Goal: Share content: Share content

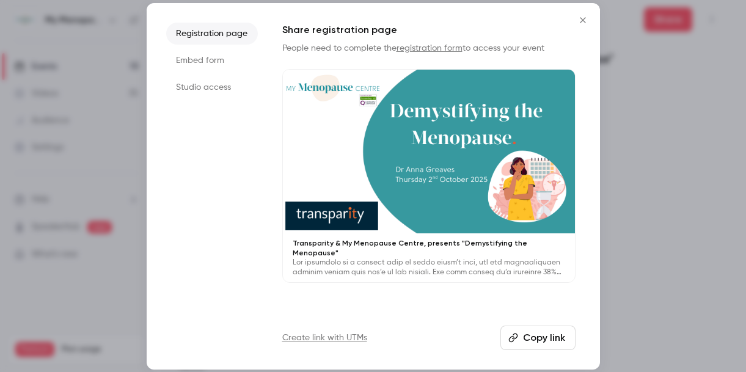
scroll to position [8, 0]
click at [583, 19] on icon "Close" at bounding box center [582, 19] width 5 height 5
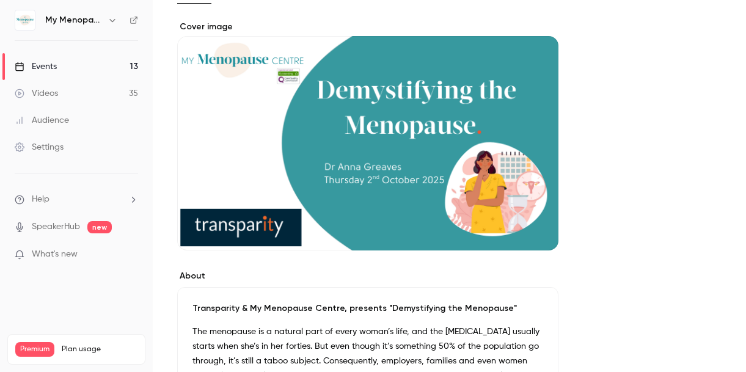
scroll to position [0, 0]
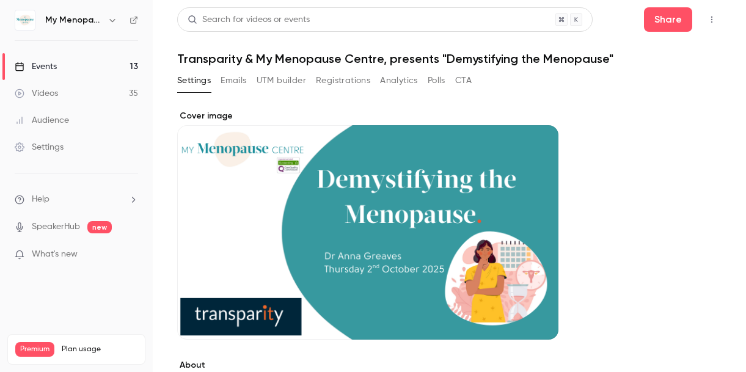
click at [45, 68] on div "Events" at bounding box center [36, 66] width 42 height 12
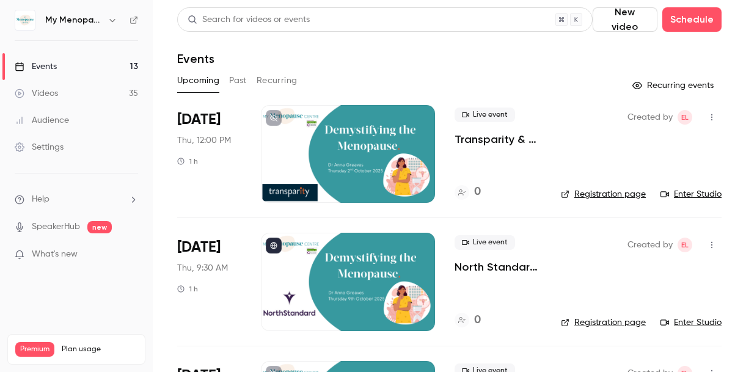
click at [713, 117] on icon "button" at bounding box center [712, 117] width 10 height 9
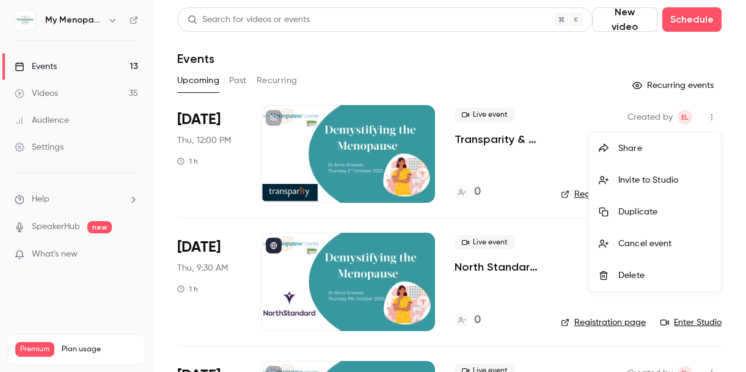
click at [633, 147] on div "Share" at bounding box center [664, 148] width 93 height 12
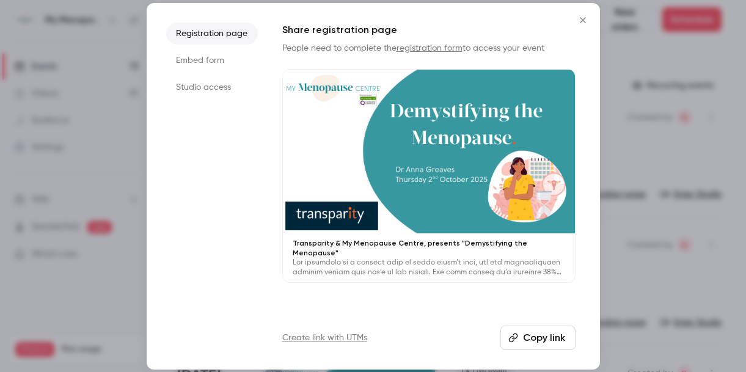
click at [538, 337] on button "Copy link" at bounding box center [537, 338] width 75 height 24
click at [583, 21] on icon "Close" at bounding box center [582, 20] width 15 height 10
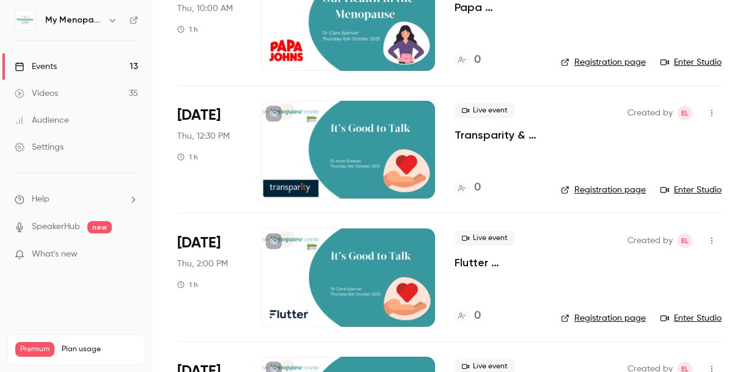
scroll to position [796, 0]
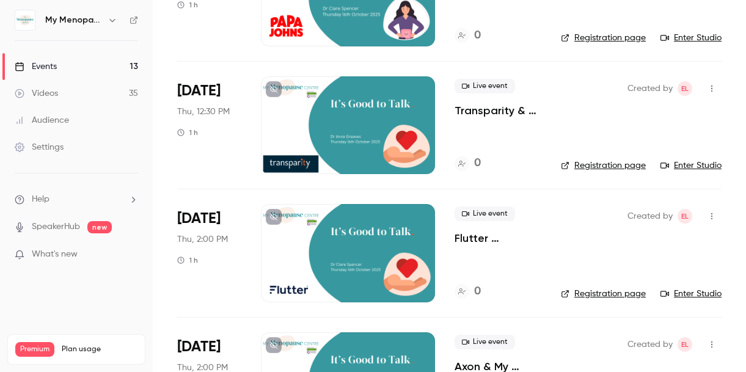
click at [162, 192] on main "Search for videos or events New video Schedule Events Upcoming Past Recurring R…" at bounding box center [449, 186] width 593 height 372
click at [710, 89] on icon "button" at bounding box center [712, 88] width 10 height 9
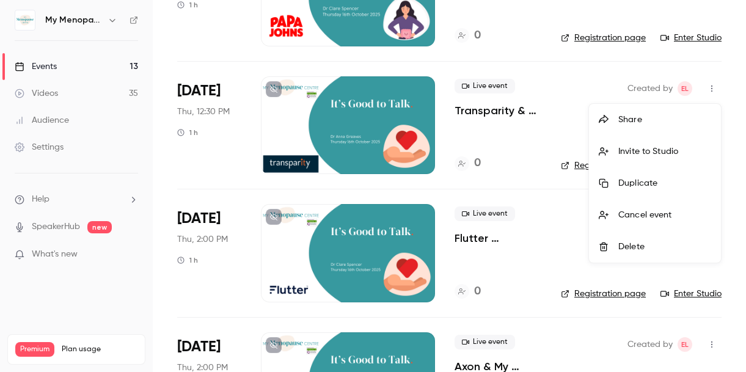
click at [632, 117] on div "Share" at bounding box center [664, 120] width 93 height 12
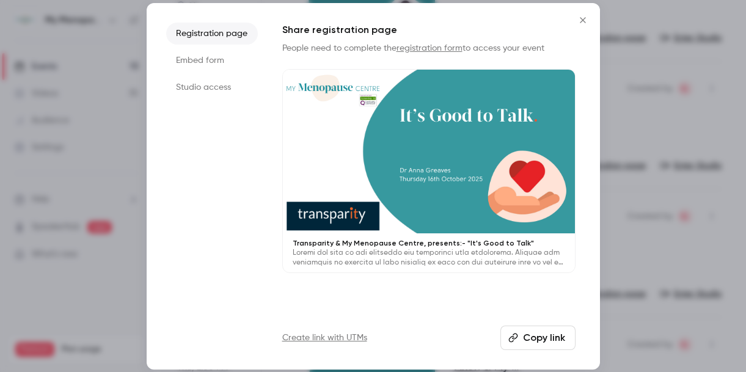
click at [527, 337] on button "Copy link" at bounding box center [537, 338] width 75 height 24
